Goal: Task Accomplishment & Management: Complete application form

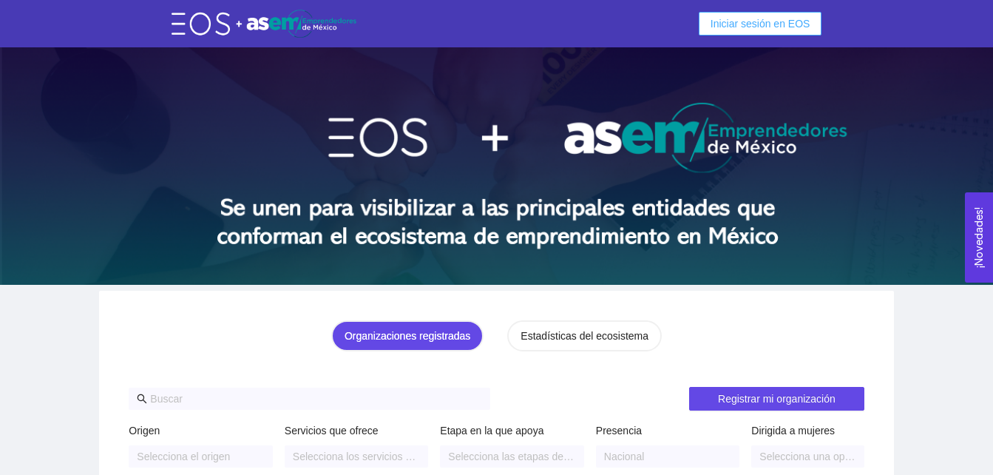
click at [750, 18] on span "Iniciar sesión en EOS" at bounding box center [761, 24] width 100 height 16
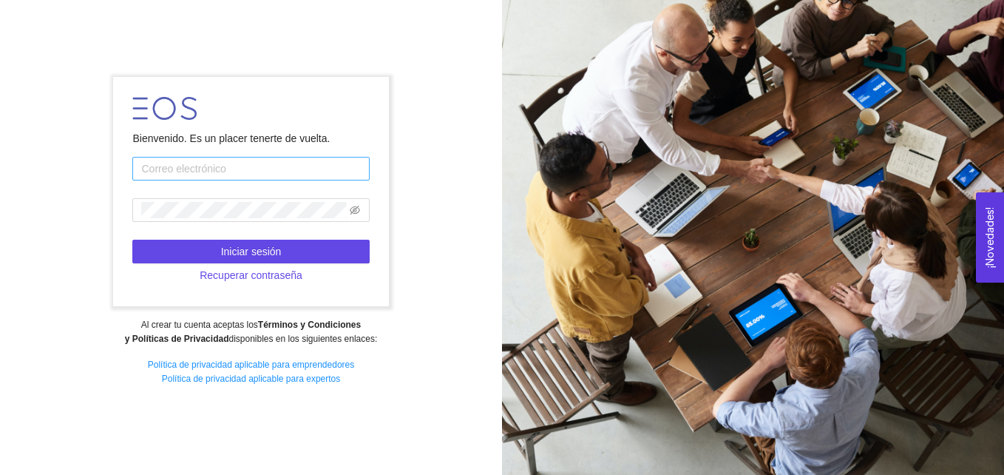
click at [194, 171] on input "text" at bounding box center [250, 169] width 237 height 24
type input "[EMAIL_ADDRESS][DOMAIN_NAME]"
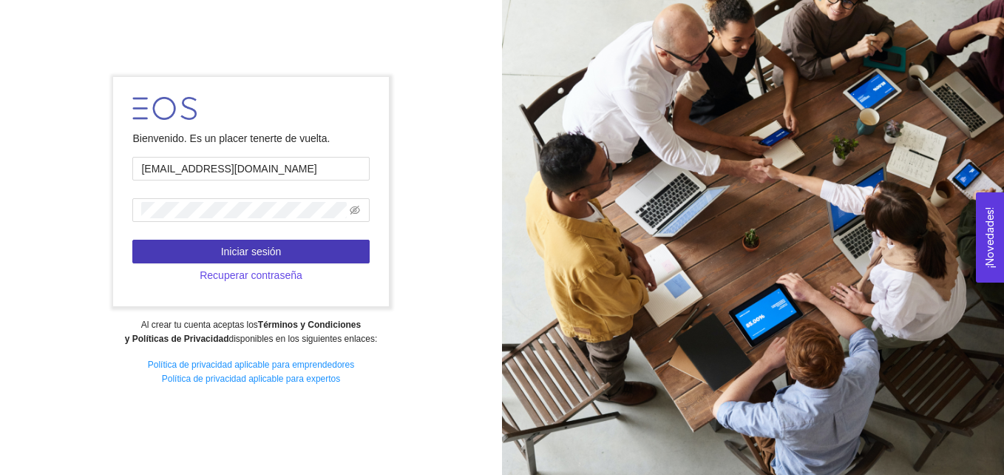
click at [234, 248] on span "Iniciar sesión" at bounding box center [251, 251] width 61 height 16
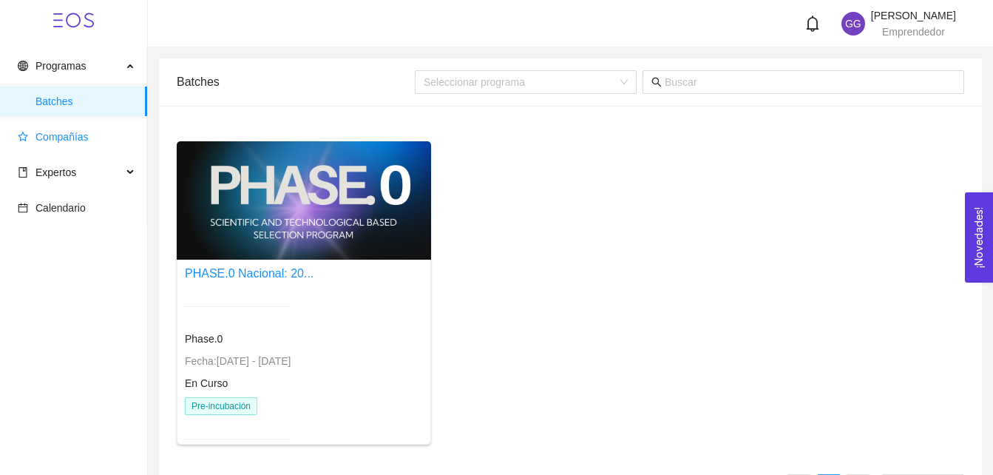
click at [89, 134] on span "Compañías" at bounding box center [77, 137] width 118 height 30
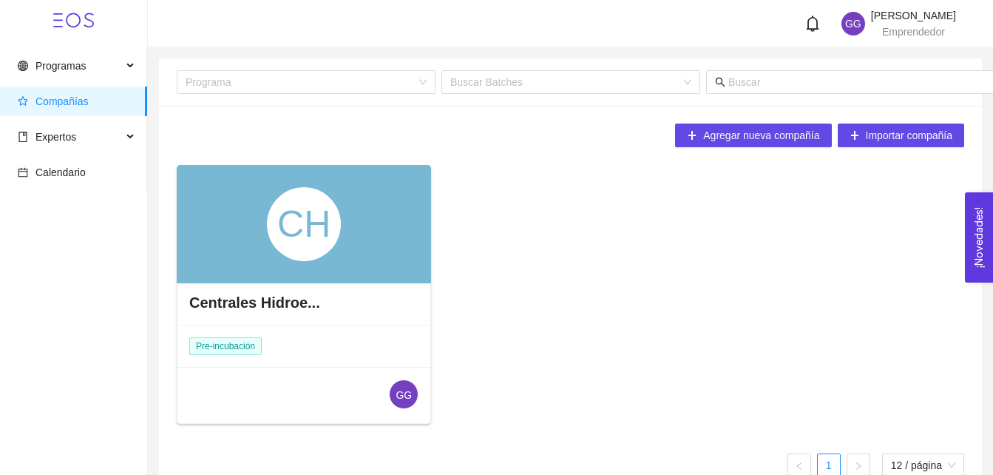
click at [361, 232] on div "CH" at bounding box center [304, 224] width 254 height 118
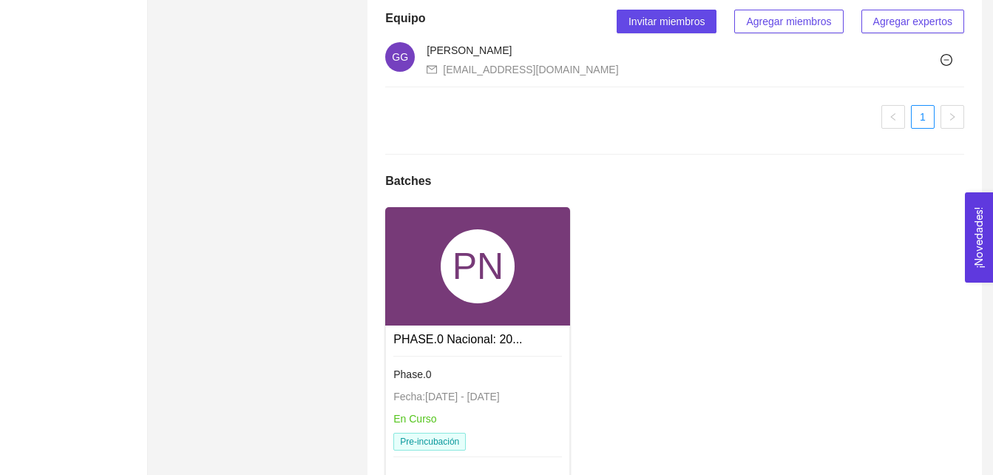
scroll to position [963, 0]
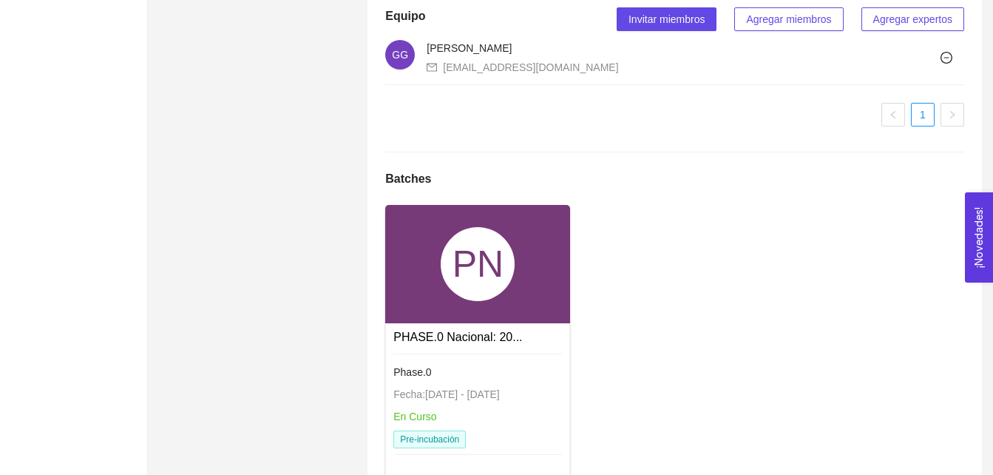
click at [430, 319] on div "PN" at bounding box center [477, 264] width 185 height 118
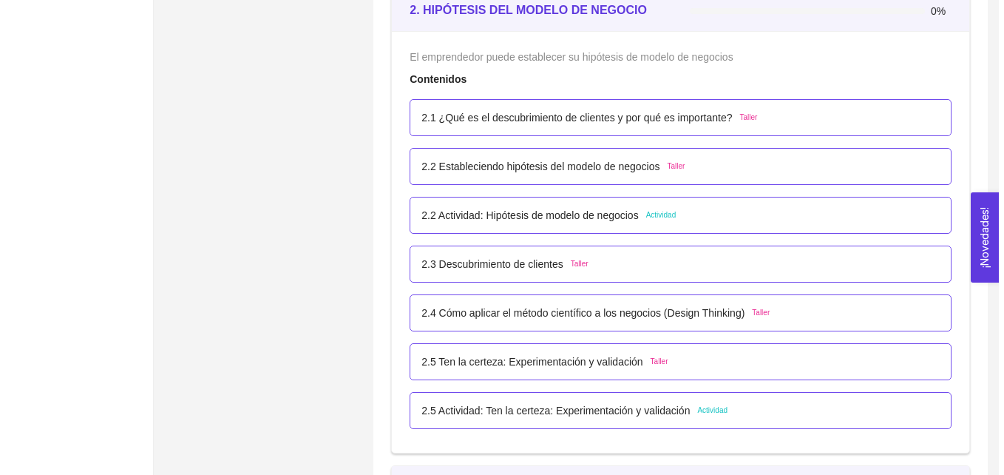
scroll to position [1431, 0]
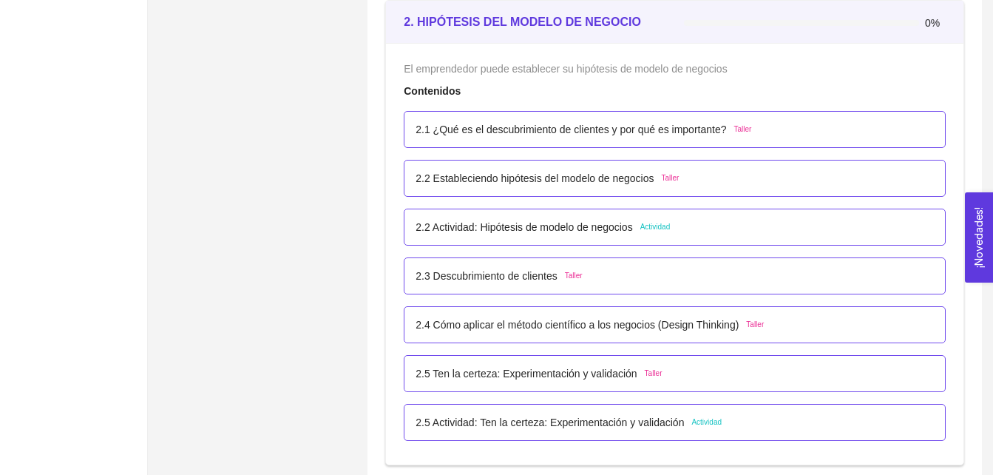
click at [657, 225] on div "2.2 Actividad: Hipótesis de modelo de negocios Actividad" at bounding box center [543, 227] width 254 height 16
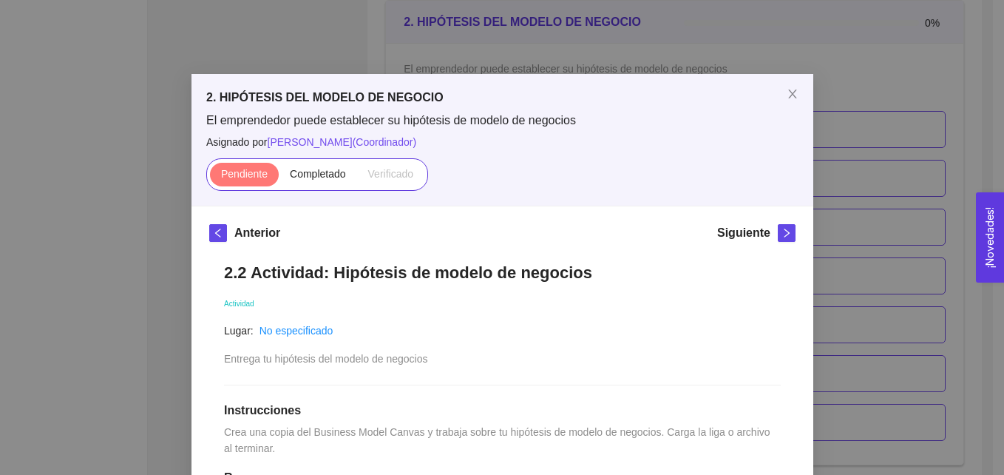
click at [657, 227] on div "Anterior Siguiente" at bounding box center [502, 236] width 586 height 24
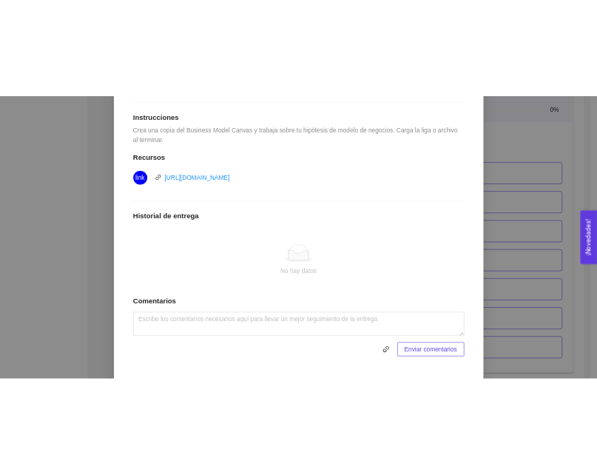
scroll to position [379, 0]
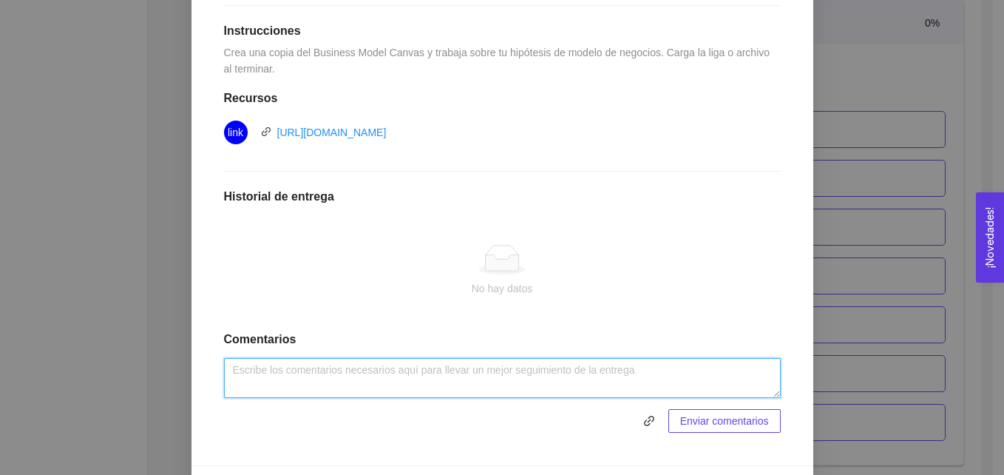
click at [524, 376] on textarea at bounding box center [502, 378] width 557 height 40
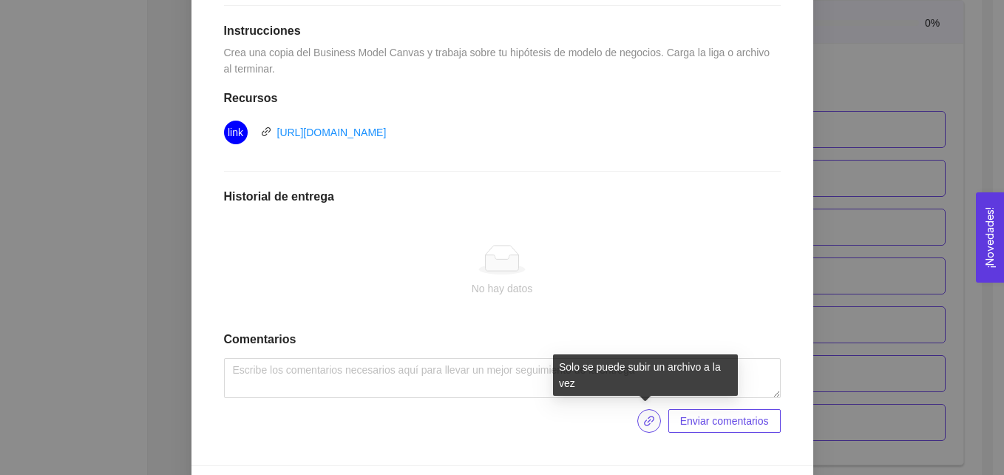
click at [645, 420] on icon "link" at bounding box center [649, 421] width 12 height 12
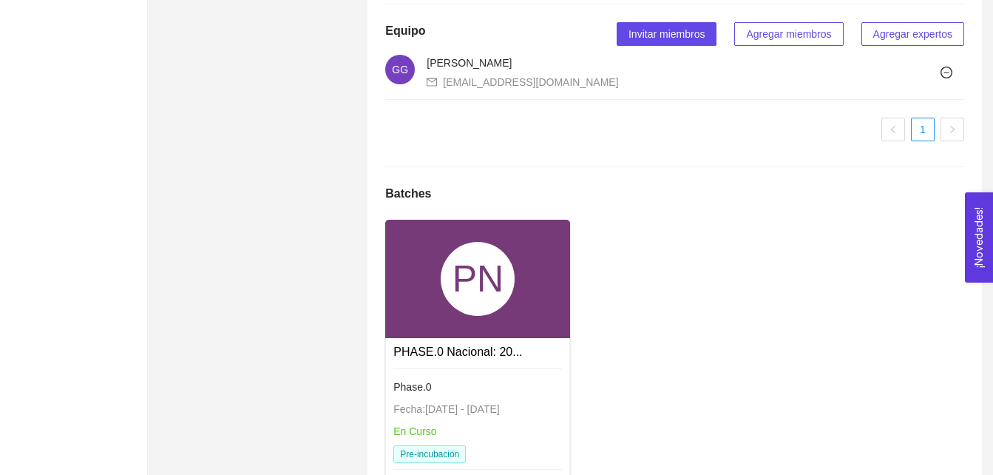
scroll to position [1020, 0]
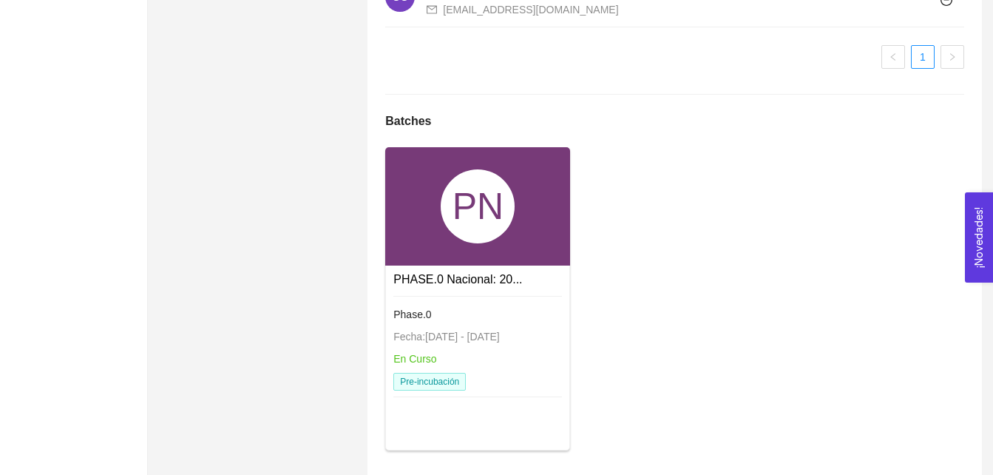
click at [504, 243] on div "PN" at bounding box center [478, 206] width 74 height 74
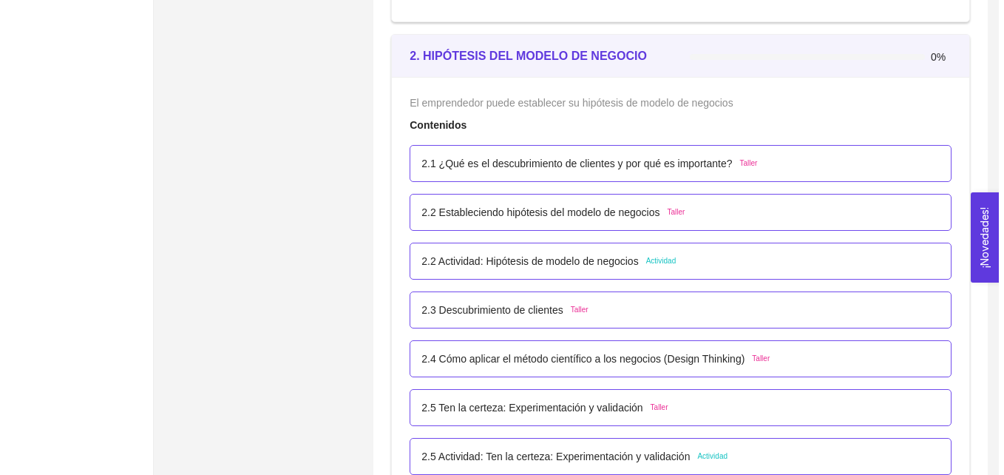
scroll to position [1409, 0]
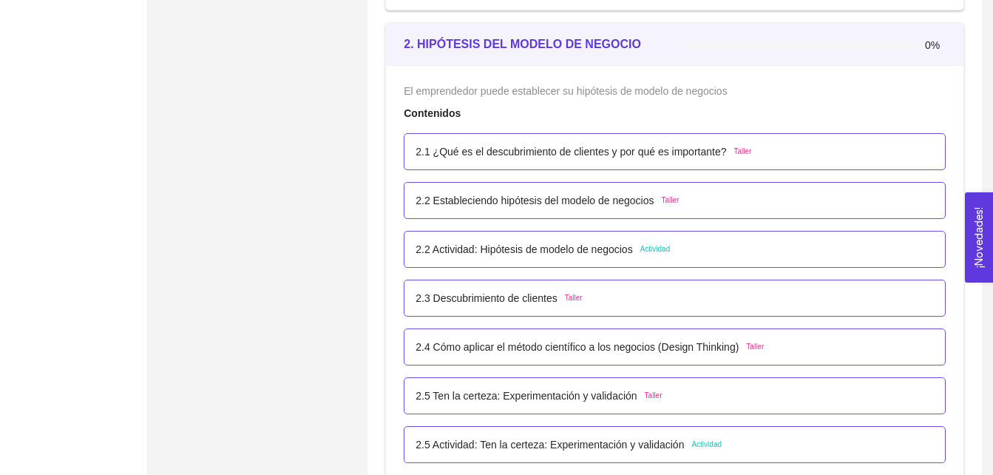
click at [645, 250] on span "Actividad" at bounding box center [655, 249] width 30 height 12
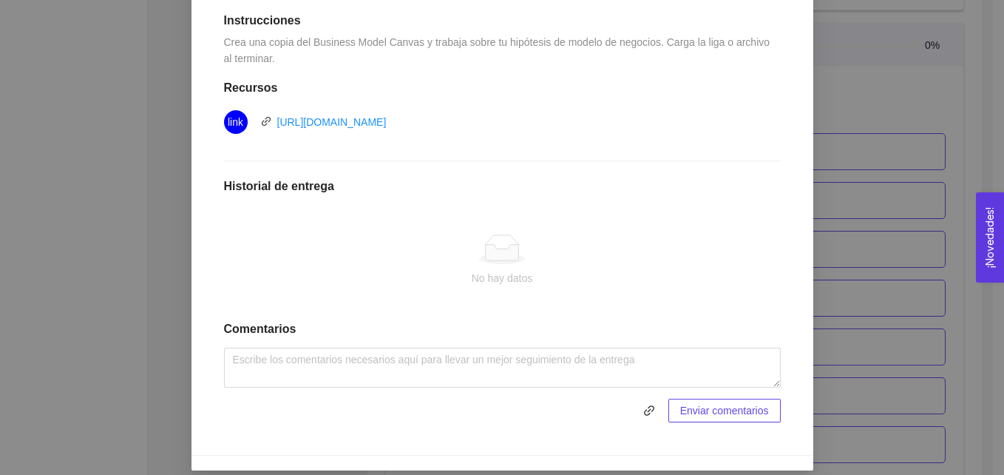
scroll to position [391, 0]
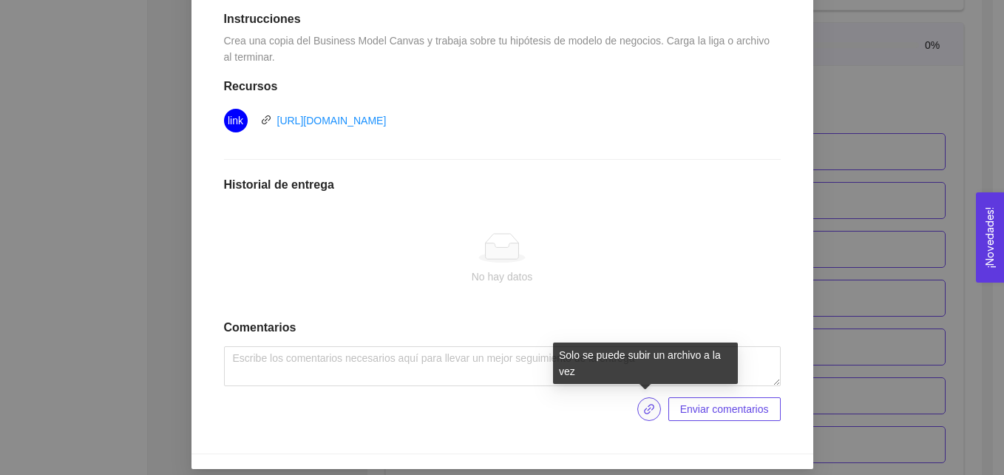
click at [645, 410] on icon "link" at bounding box center [649, 409] width 10 height 10
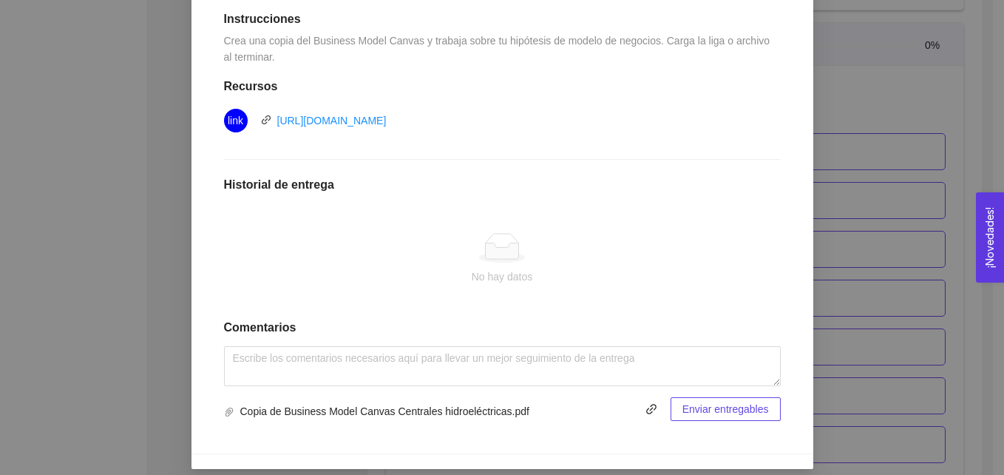
click at [718, 410] on span "Enviar entregables" at bounding box center [725, 409] width 87 height 16
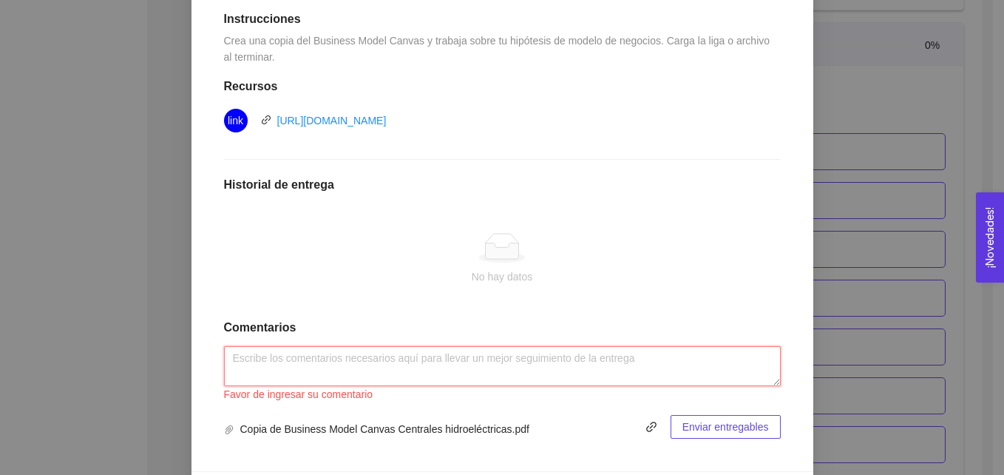
click at [308, 365] on textarea at bounding box center [502, 366] width 557 height 40
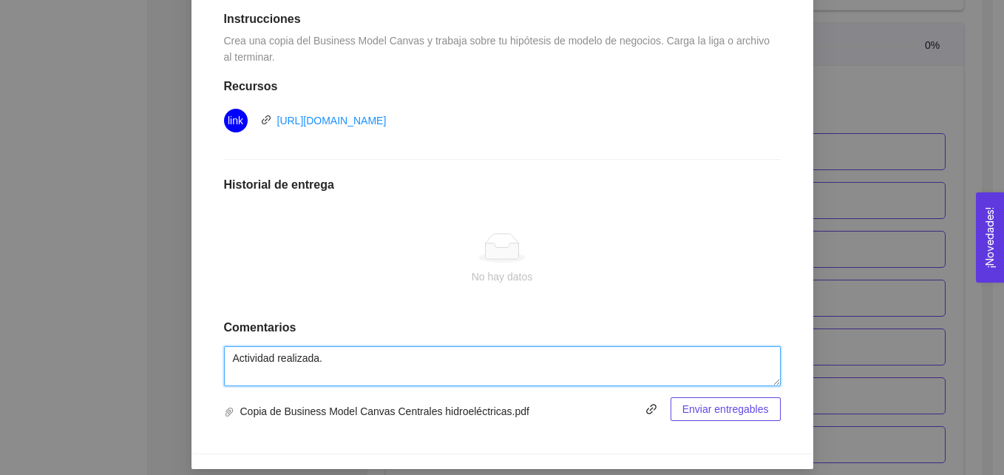
type textarea "Actividad realizada."
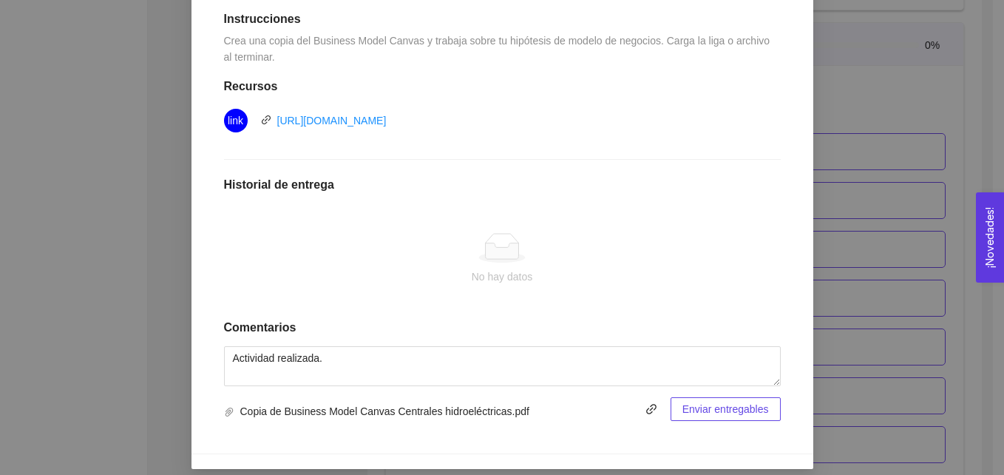
click at [716, 413] on span "Enviar entregables" at bounding box center [725, 409] width 87 height 16
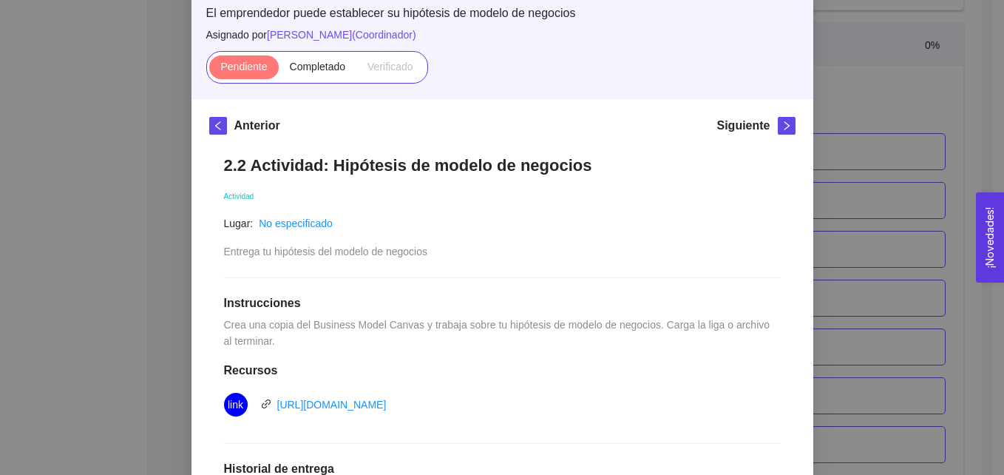
scroll to position [73, 0]
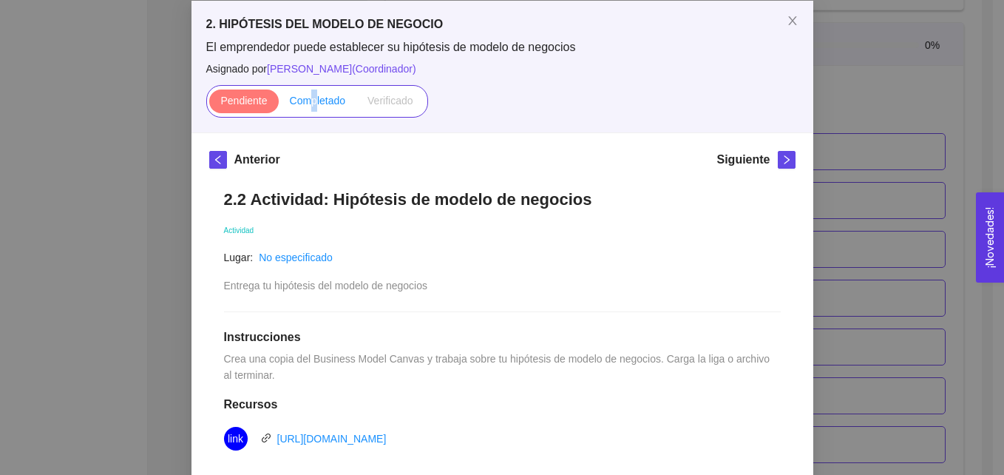
click at [308, 101] on span "Completado" at bounding box center [318, 101] width 56 height 12
click at [279, 104] on input "Completado" at bounding box center [279, 104] width 0 height 0
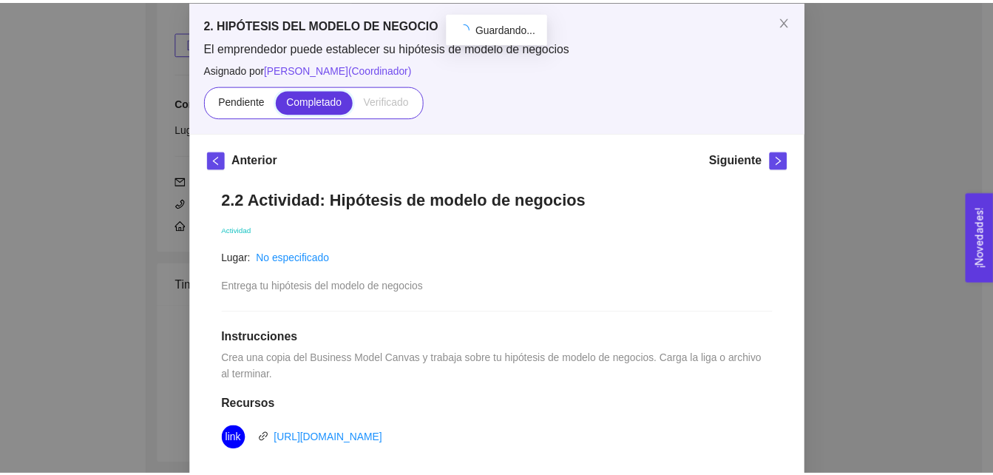
scroll to position [1409, 0]
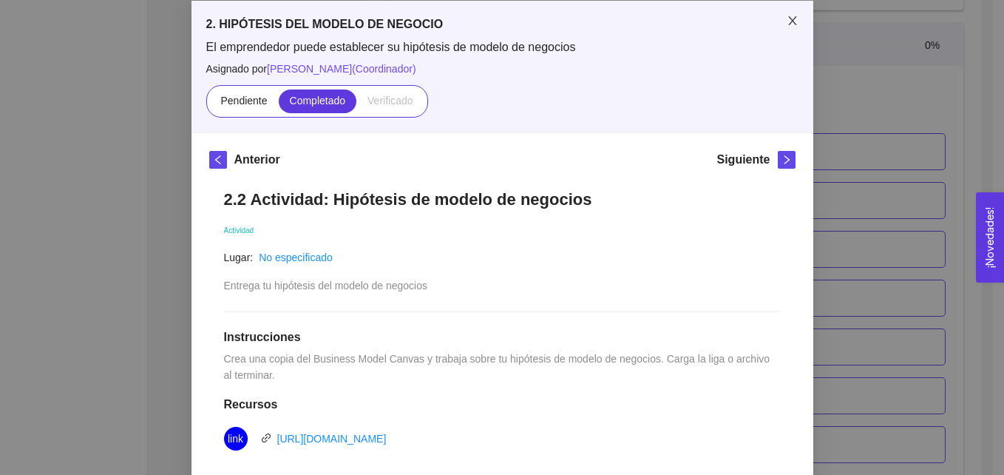
click at [788, 18] on icon "close" at bounding box center [792, 20] width 8 height 9
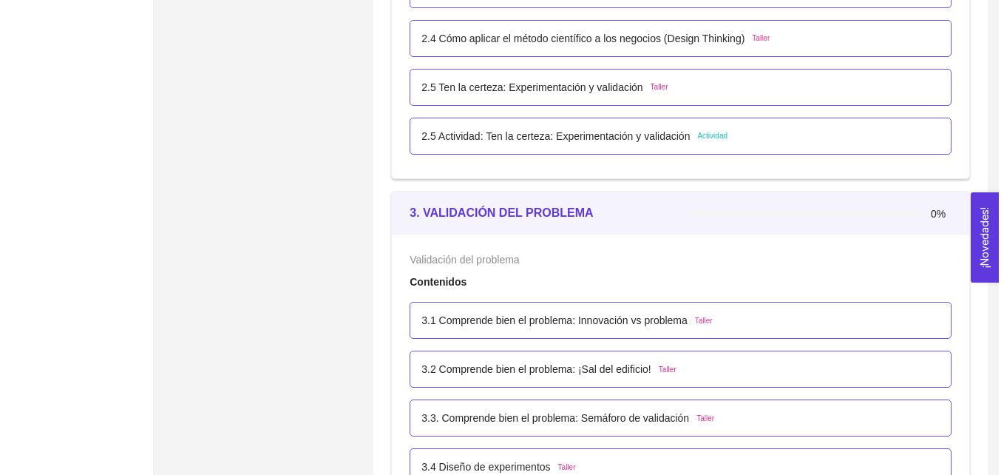
scroll to position [1797, 0]
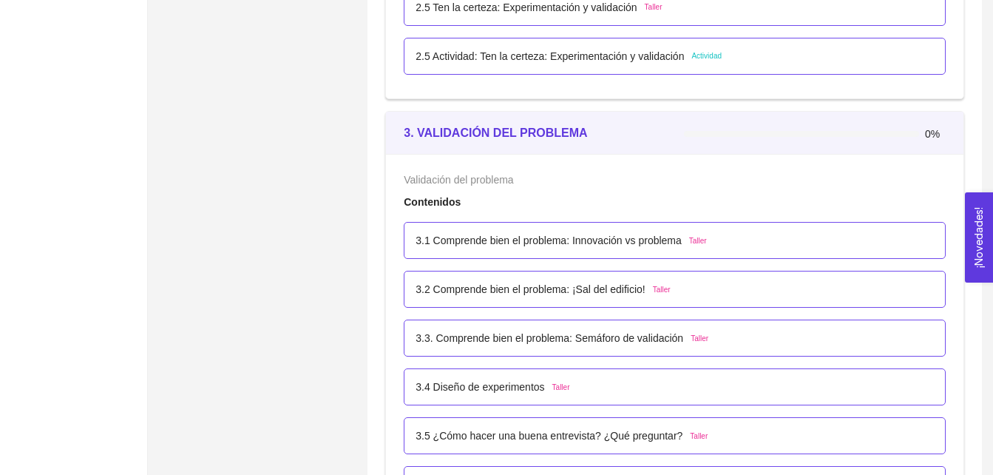
click at [706, 57] on span "Actividad" at bounding box center [706, 56] width 30 height 12
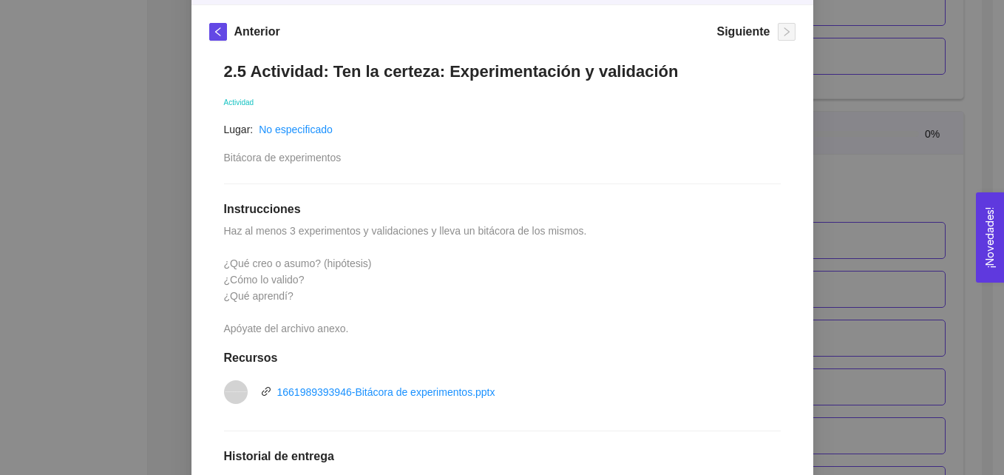
scroll to position [204, 0]
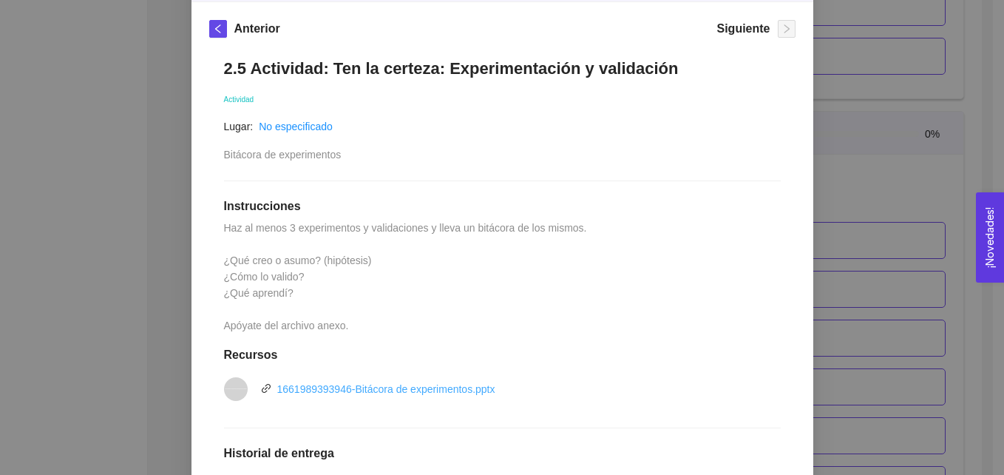
click at [418, 387] on link "1661989393946-Bitácora de experimentos.pptx" at bounding box center [386, 389] width 218 height 12
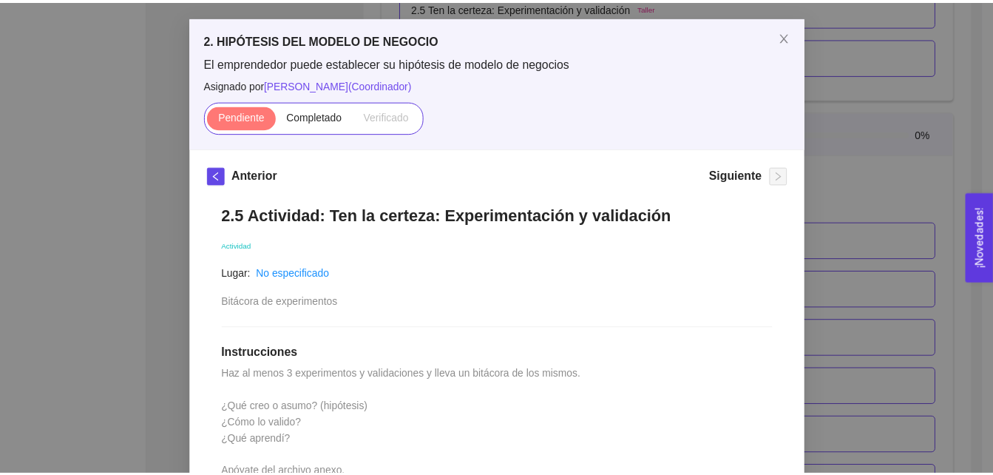
scroll to position [45, 0]
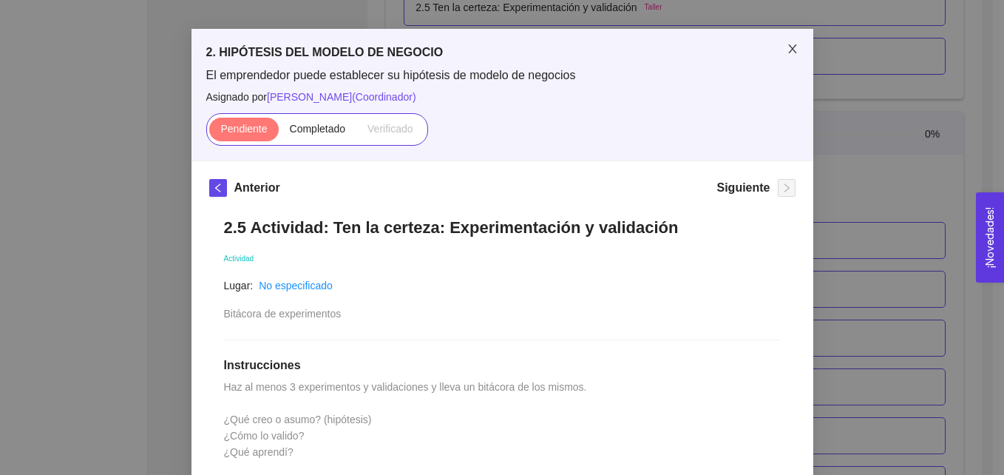
click at [787, 47] on icon "close" at bounding box center [793, 49] width 12 height 12
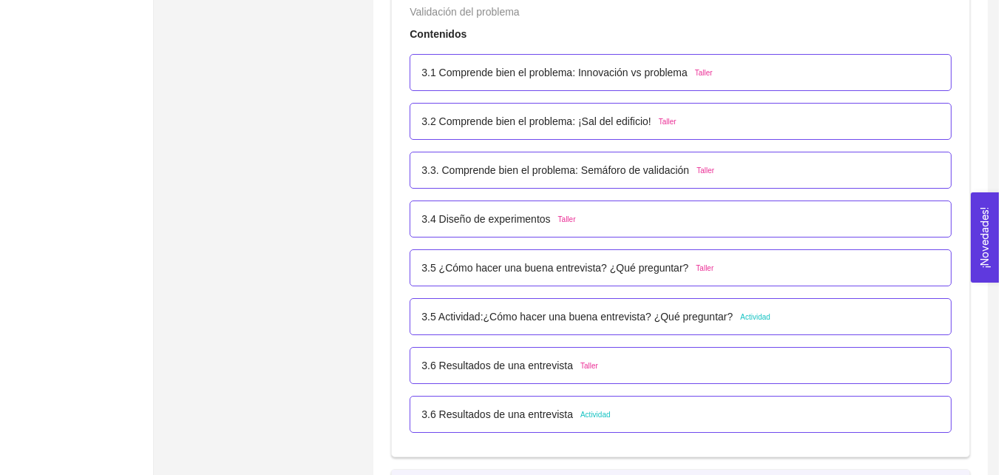
scroll to position [1995, 0]
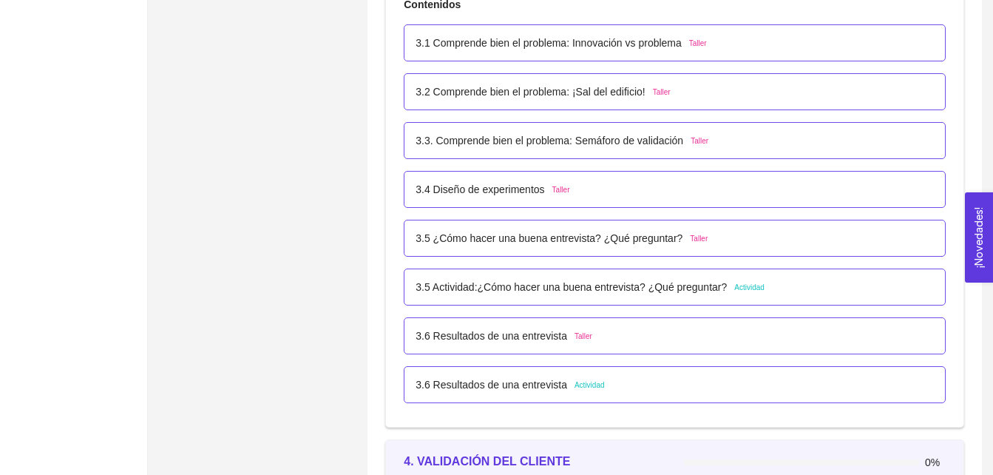
click at [745, 286] on span "Actividad" at bounding box center [749, 288] width 30 height 12
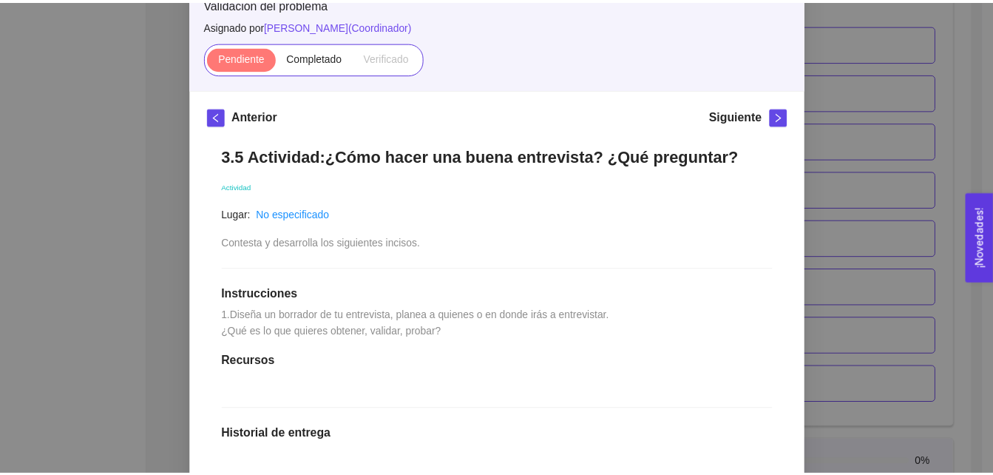
scroll to position [91, 0]
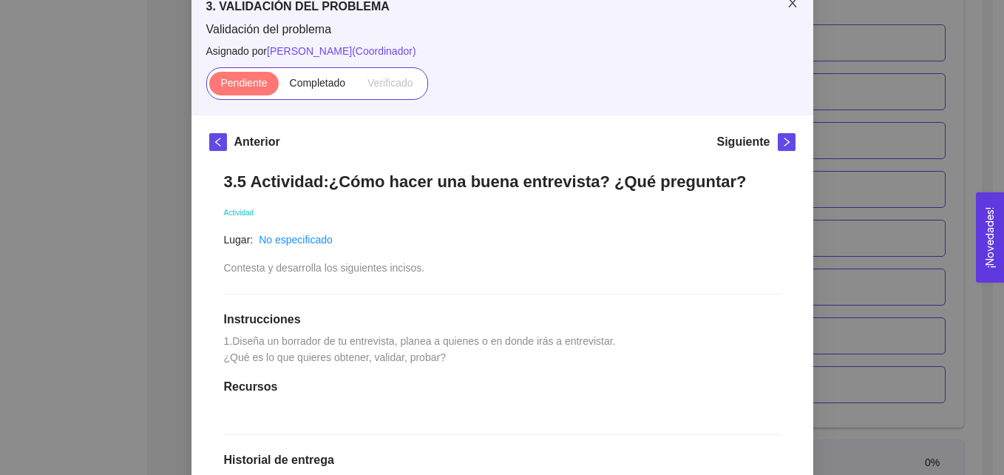
click at [788, 1] on icon "close" at bounding box center [792, 3] width 8 height 9
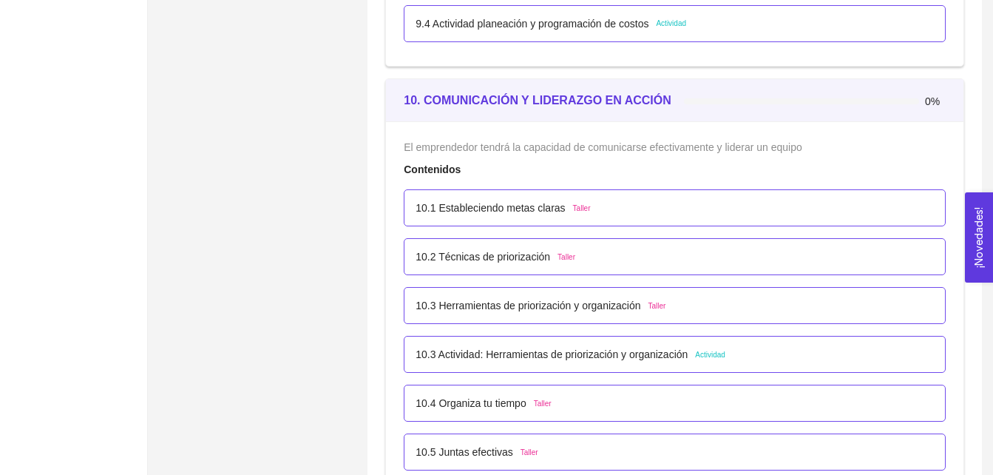
scroll to position [5392, 0]
